Goal: Task Accomplishment & Management: Use online tool/utility

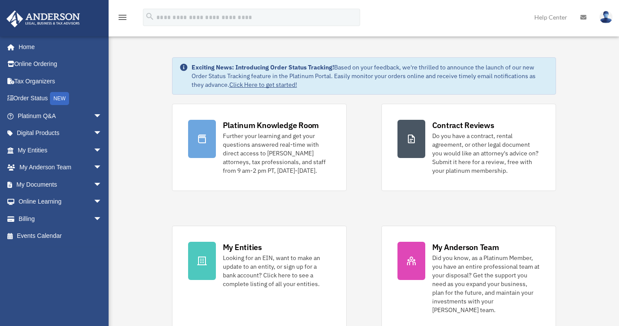
click at [93, 181] on span "arrow_drop_down" at bounding box center [101, 185] width 17 height 18
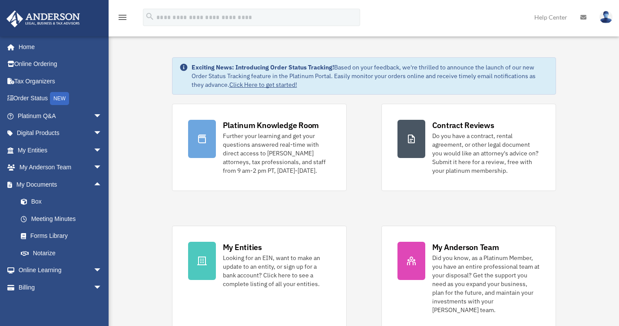
click at [37, 200] on link "Box" at bounding box center [63, 201] width 103 height 17
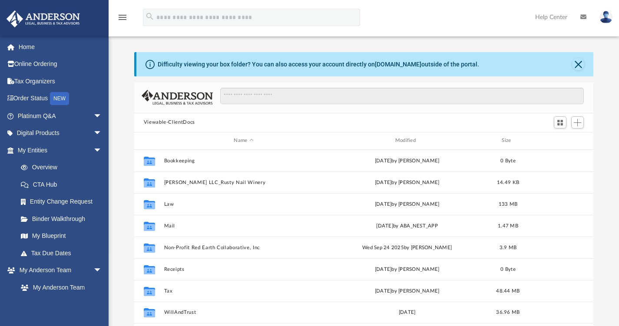
scroll to position [191, 452]
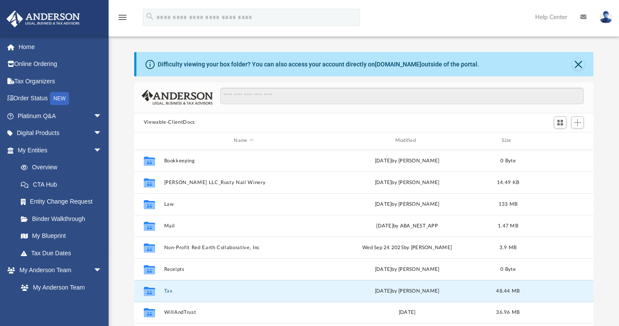
click at [167, 290] on button "Tax" at bounding box center [243, 291] width 159 height 6
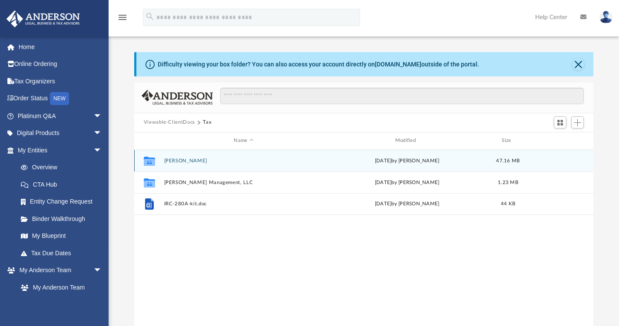
click at [173, 157] on div "Collaborated [PERSON_NAME] [DATE] by [PERSON_NAME] 47.16 MB" at bounding box center [363, 161] width 459 height 22
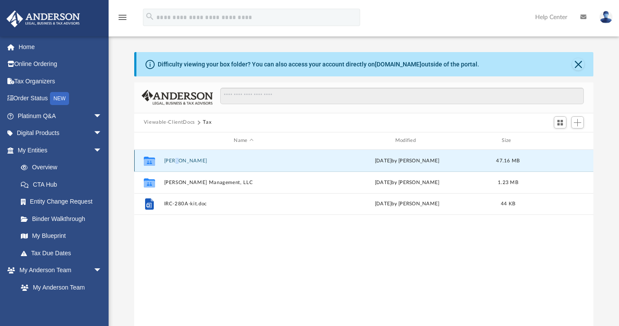
click at [173, 157] on div "Collaborated [PERSON_NAME] [DATE] by [PERSON_NAME] 47.16 MB" at bounding box center [363, 161] width 459 height 22
click at [188, 161] on button "[PERSON_NAME]" at bounding box center [243, 161] width 159 height 6
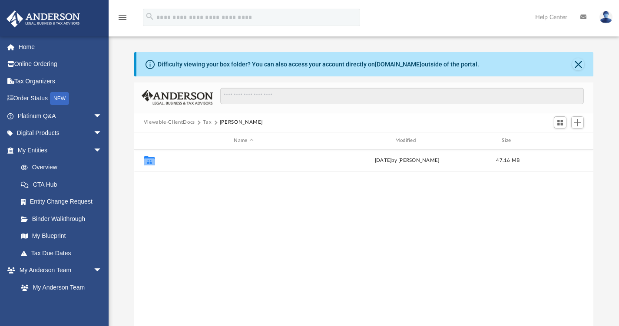
click at [174, 159] on button "2024" at bounding box center [243, 161] width 159 height 6
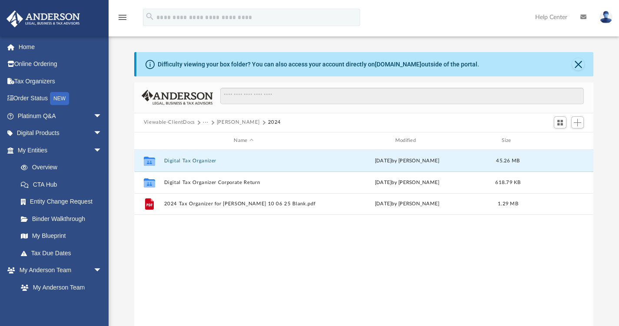
click at [196, 158] on button "Digital Tax Organizer" at bounding box center [243, 161] width 159 height 6
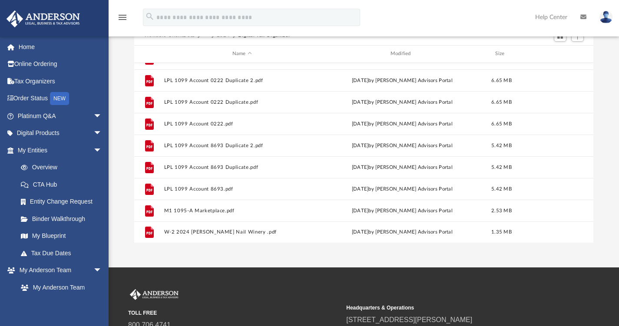
scroll to position [130, 0]
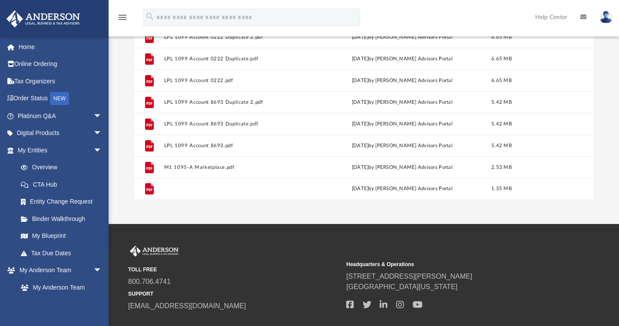
click at [192, 190] on button "W-2 2024 [PERSON_NAME] Nail Winery .pdf" at bounding box center [242, 189] width 156 height 6
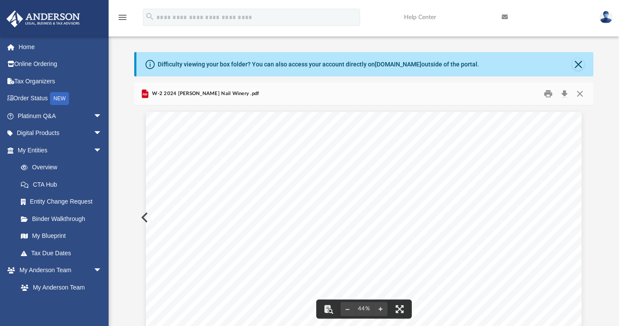
scroll to position [0, 0]
click at [578, 60] on button "Close" at bounding box center [578, 64] width 12 height 12
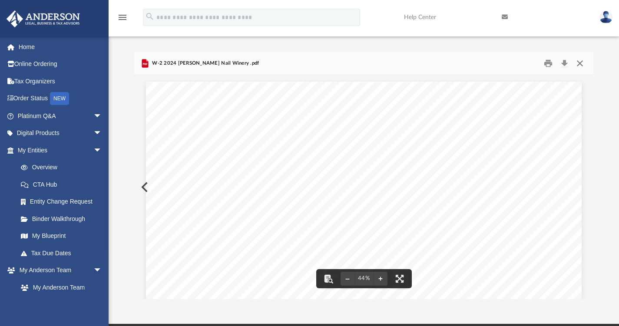
drag, startPoint x: 579, startPoint y: 65, endPoint x: 538, endPoint y: 63, distance: 41.7
click at [579, 65] on button "Close" at bounding box center [580, 62] width 16 height 13
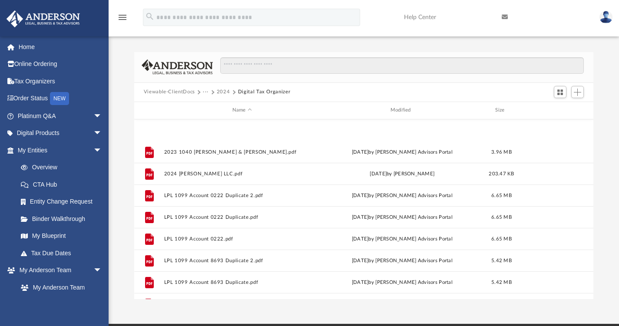
scroll to position [59, 0]
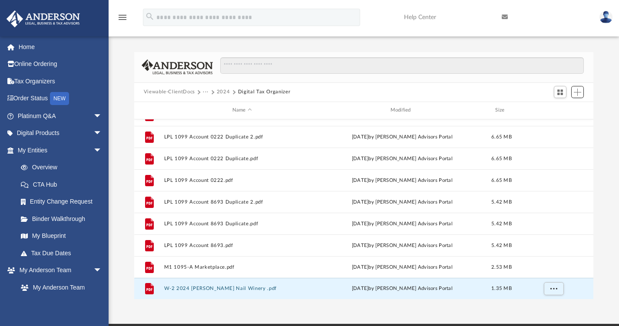
click at [579, 95] on span "Add" at bounding box center [576, 92] width 7 height 7
click at [563, 108] on li "Upload" at bounding box center [565, 109] width 28 height 9
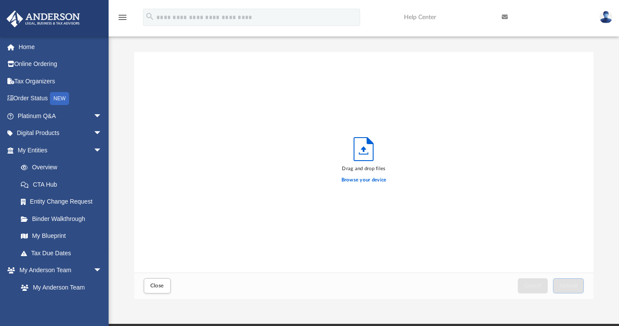
scroll to position [214, 452]
click at [359, 179] on label "Browse your device" at bounding box center [363, 180] width 45 height 8
click at [0, 0] on input "Browse your device" at bounding box center [0, 0] width 0 height 0
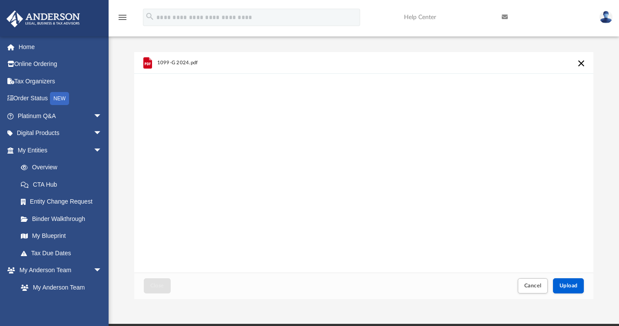
click at [26, 78] on link "Tax Organizers" at bounding box center [60, 80] width 109 height 17
click at [47, 82] on link "Tax Organizers" at bounding box center [60, 80] width 109 height 17
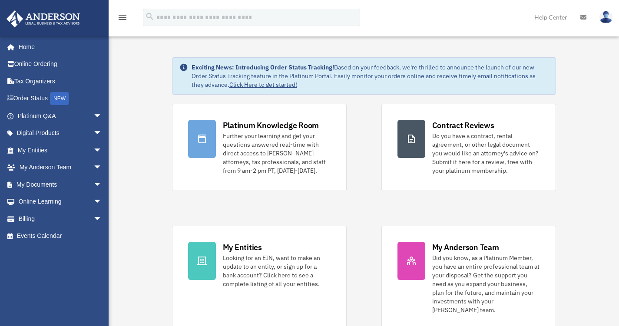
click at [93, 183] on span "arrow_drop_down" at bounding box center [101, 185] width 17 height 18
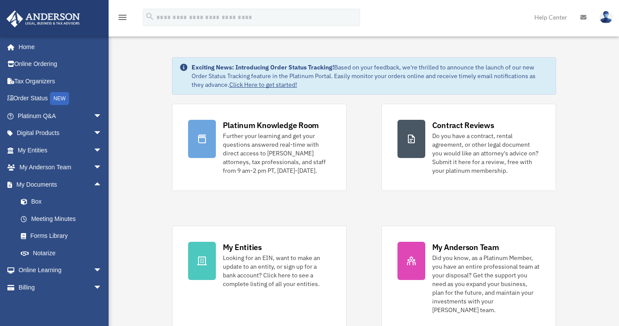
click at [38, 200] on link "Box" at bounding box center [63, 201] width 103 height 17
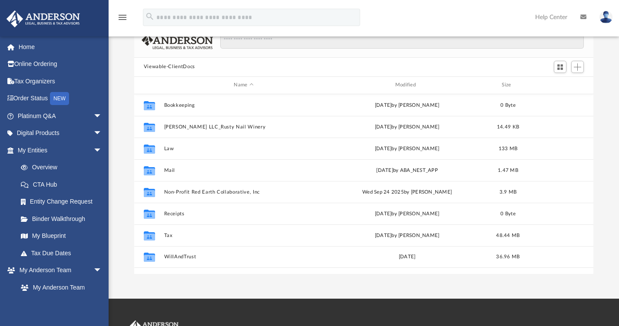
scroll to position [87, 0]
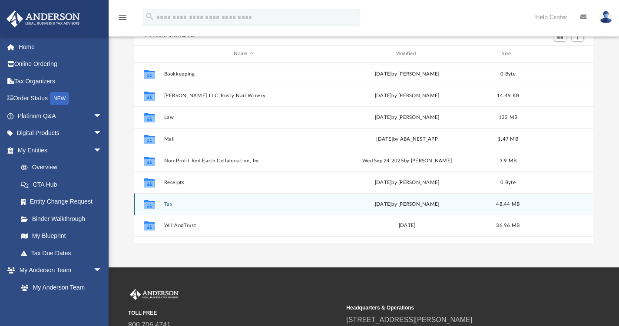
click at [168, 200] on div "Collaborated Folder Tax [DATE] by [PERSON_NAME] 48.44 MB" at bounding box center [363, 204] width 459 height 22
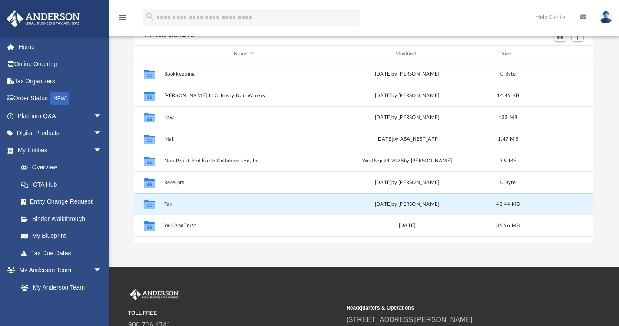
click at [168, 203] on button "Tax" at bounding box center [243, 204] width 159 height 6
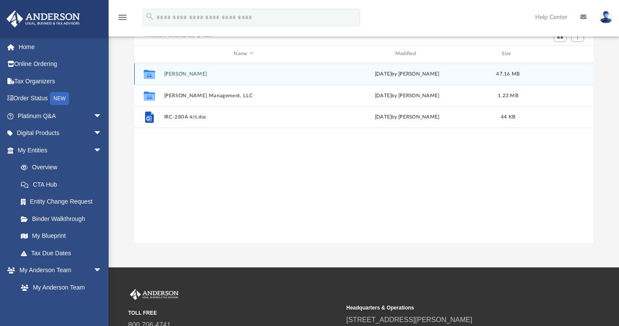
scroll to position [0, 0]
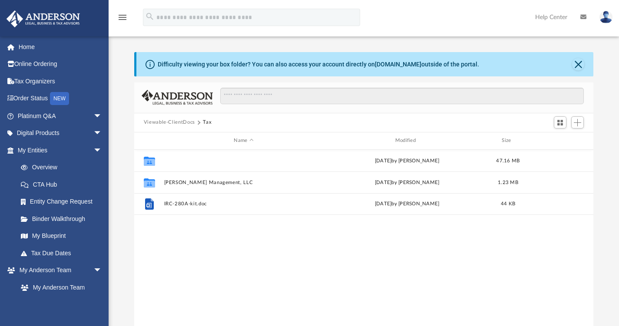
click at [184, 160] on button "[PERSON_NAME]" at bounding box center [243, 161] width 159 height 6
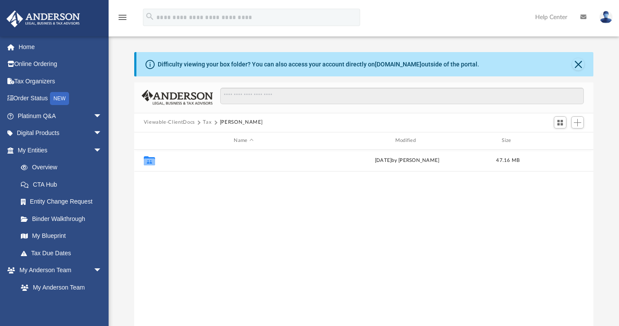
click at [170, 160] on button "2024" at bounding box center [243, 161] width 159 height 6
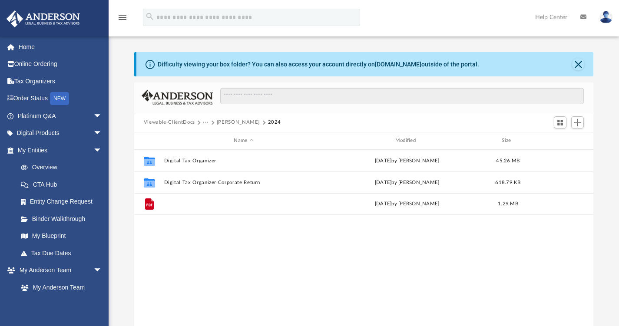
click at [283, 204] on button "2024 Tax Organizer for [PERSON_NAME] 10 06 25 Blank.pdf" at bounding box center [243, 204] width 159 height 6
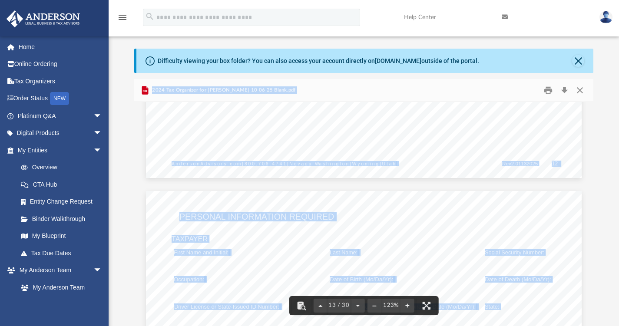
scroll to position [6919, 0]
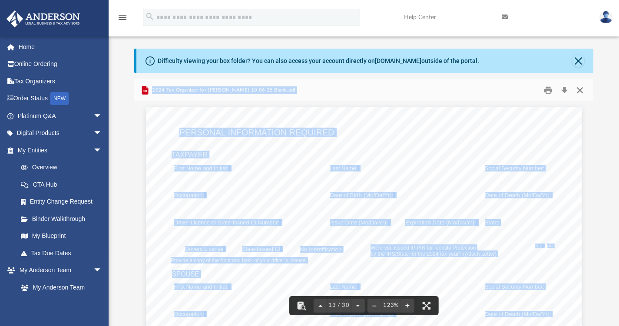
click at [579, 92] on button "Close" at bounding box center [580, 89] width 16 height 13
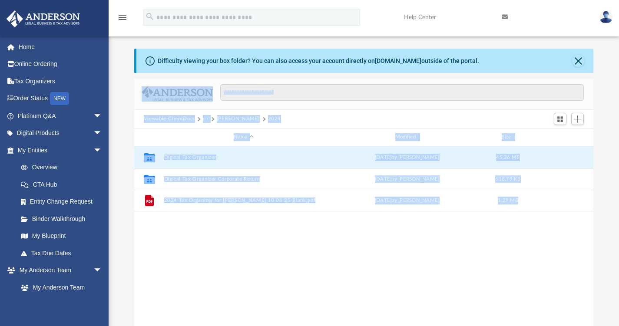
click at [196, 155] on button "Digital Tax Organizer" at bounding box center [243, 157] width 159 height 6
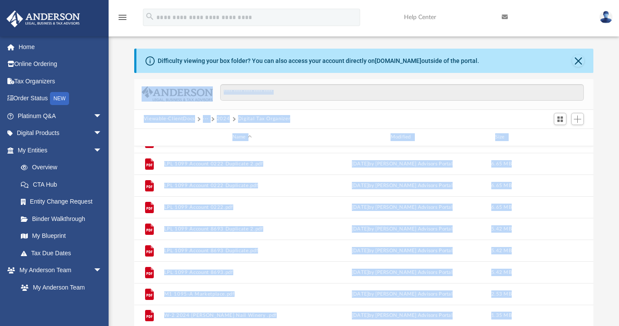
scroll to position [0, 0]
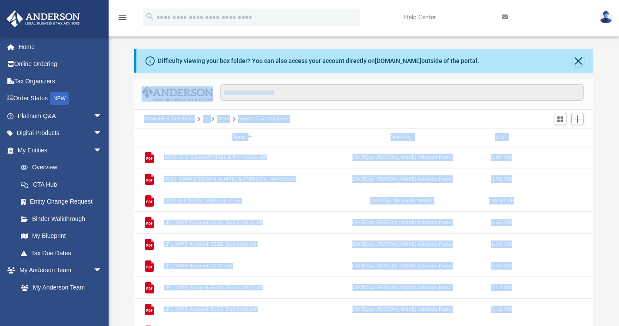
click at [220, 119] on button "2024" at bounding box center [223, 119] width 13 height 8
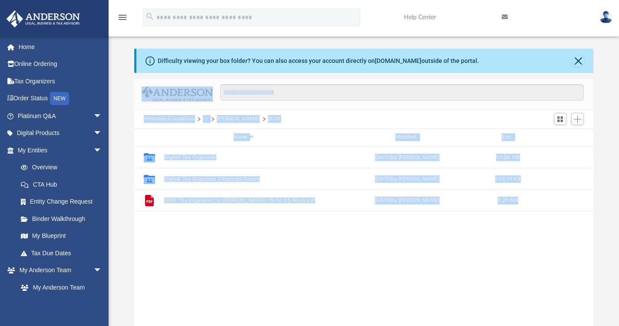
click at [206, 177] on button "Digital Tax Organizer Corporate Return" at bounding box center [243, 179] width 159 height 6
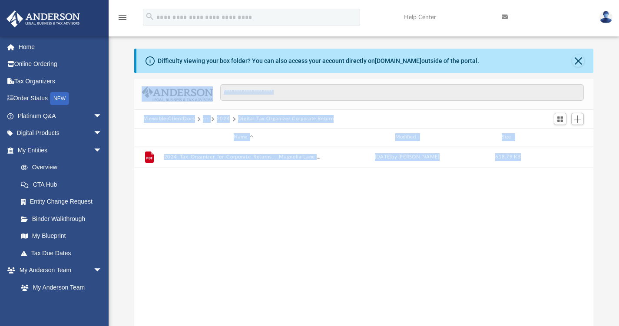
click at [221, 119] on button "2024" at bounding box center [223, 119] width 13 height 8
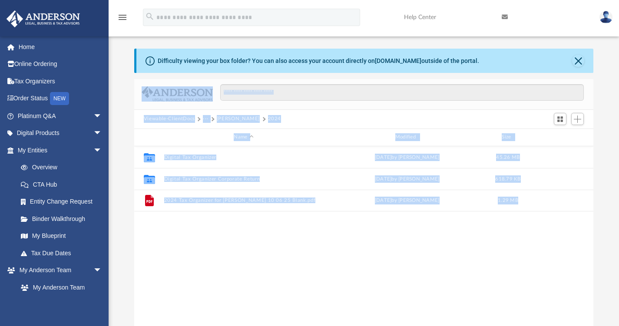
click at [233, 115] on button "[PERSON_NAME]" at bounding box center [238, 119] width 43 height 8
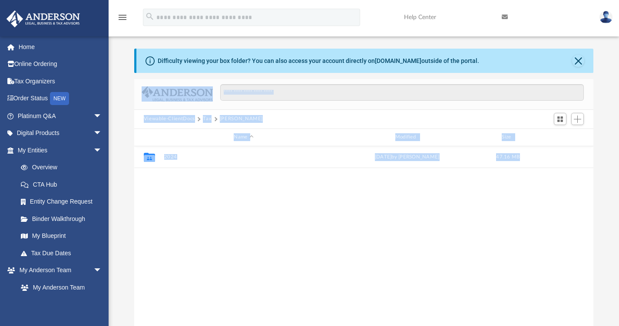
click at [204, 118] on button "Tax" at bounding box center [207, 119] width 9 height 8
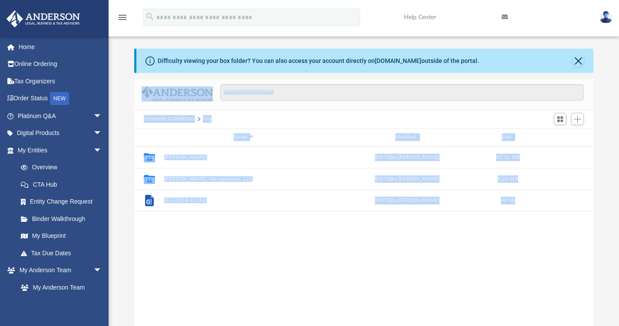
click at [207, 179] on button "[PERSON_NAME] Management, LLC" at bounding box center [243, 179] width 159 height 6
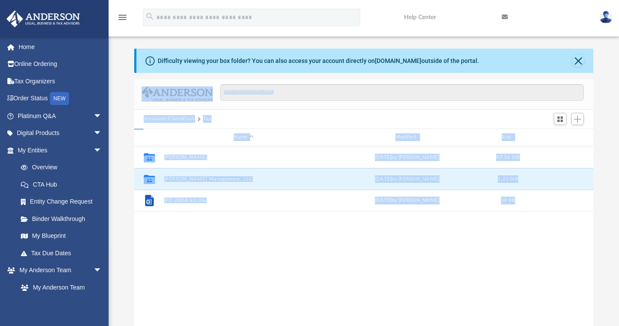
click at [207, 179] on button "[PERSON_NAME] Management, LLC" at bounding box center [243, 179] width 159 height 6
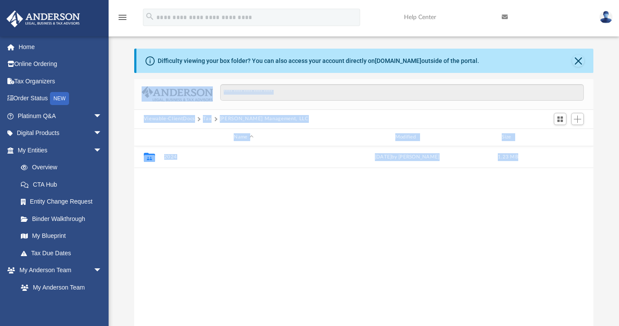
click at [171, 155] on button "2024" at bounding box center [243, 157] width 159 height 6
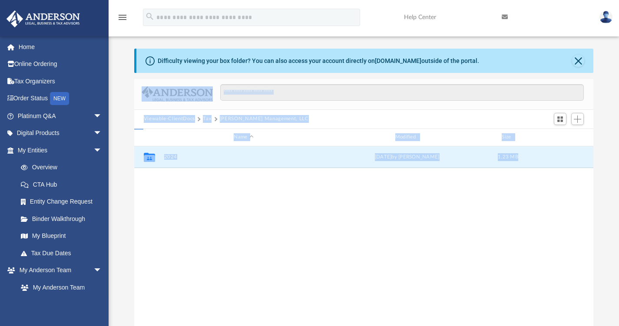
click at [171, 155] on button "2024" at bounding box center [243, 157] width 159 height 6
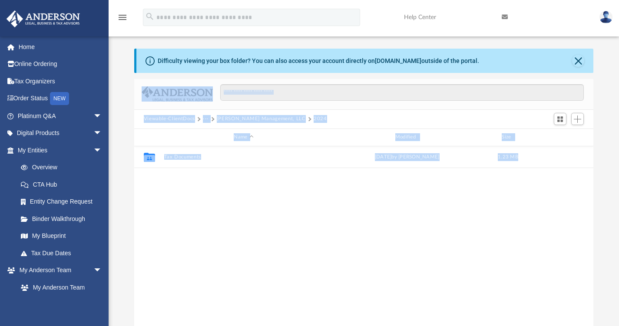
click at [189, 157] on button "Tax Documents" at bounding box center [243, 157] width 159 height 6
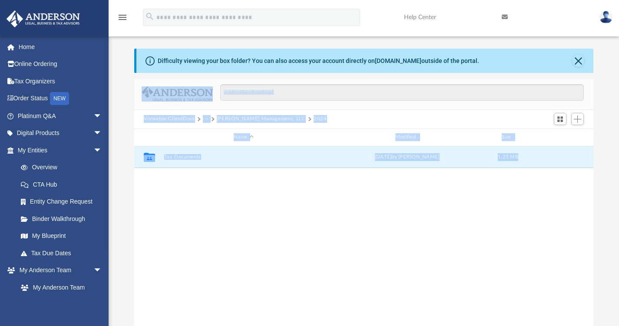
click at [189, 157] on button "Tax Documents" at bounding box center [243, 157] width 159 height 6
